Goal: Task Accomplishment & Management: Manage account settings

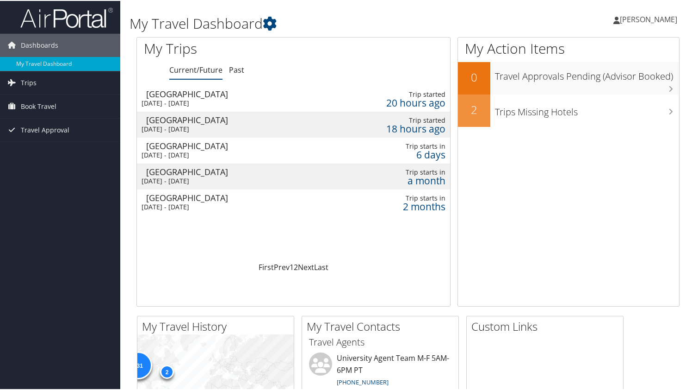
click at [617, 20] on icon at bounding box center [617, 19] width 6 height 7
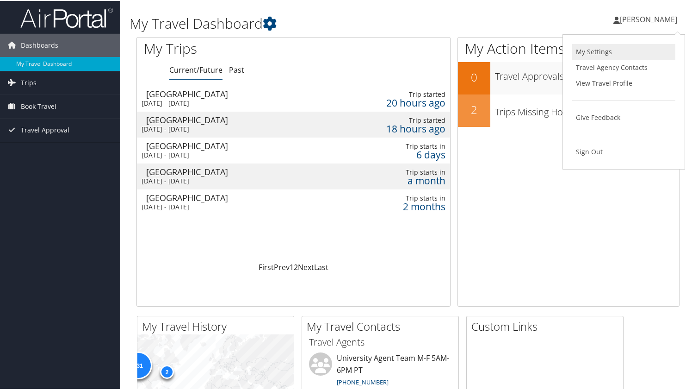
click at [596, 50] on link "My Settings" at bounding box center [623, 51] width 103 height 16
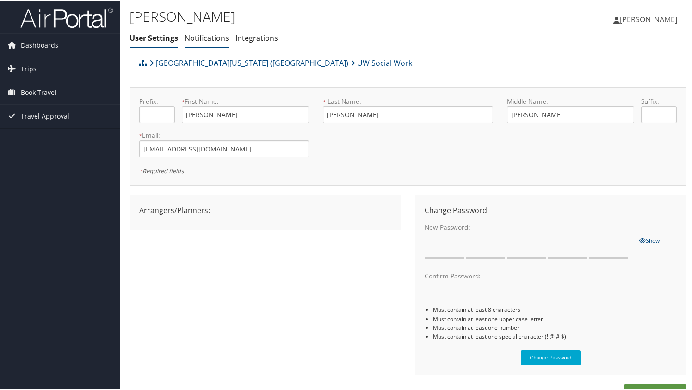
click at [210, 37] on link "Notifications" at bounding box center [207, 37] width 44 height 10
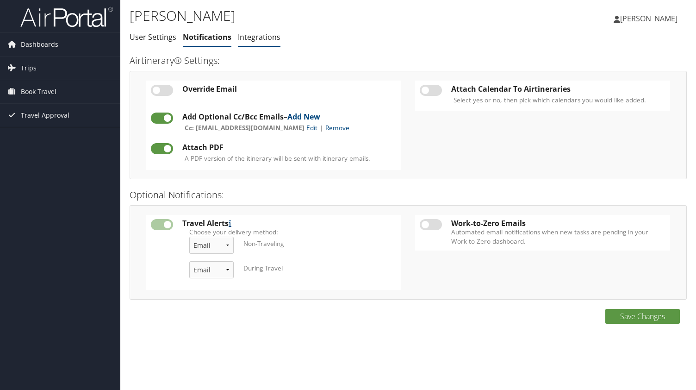
click at [263, 37] on link "Integrations" at bounding box center [259, 37] width 43 height 10
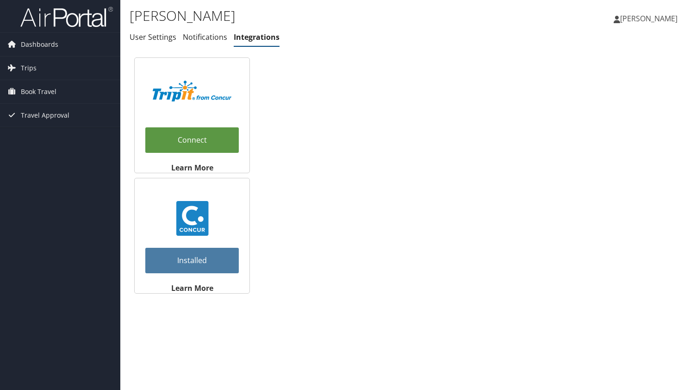
click at [631, 17] on span "[PERSON_NAME]" at bounding box center [648, 18] width 57 height 10
click at [606, 81] on link "View Travel Profile" at bounding box center [625, 83] width 103 height 16
